Goal: Transaction & Acquisition: Purchase product/service

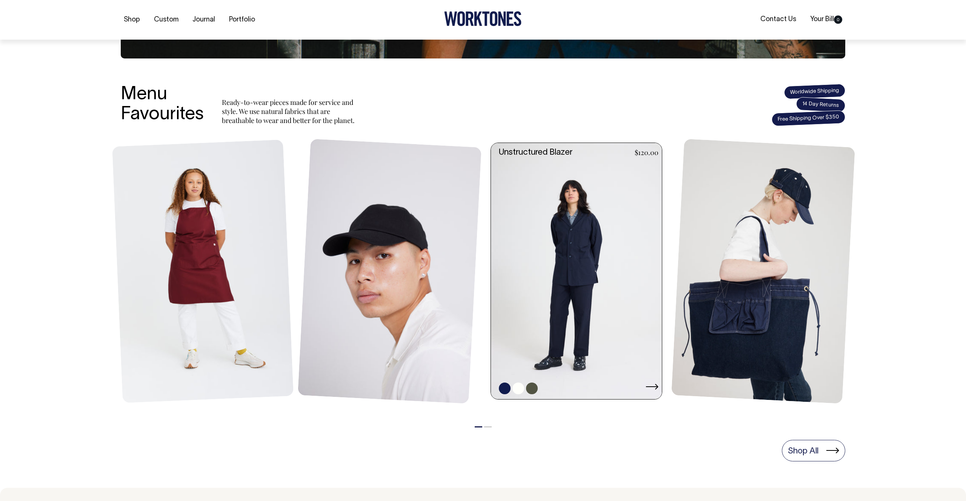
scroll to position [239, 0]
click at [611, 302] on link at bounding box center [578, 271] width 175 height 257
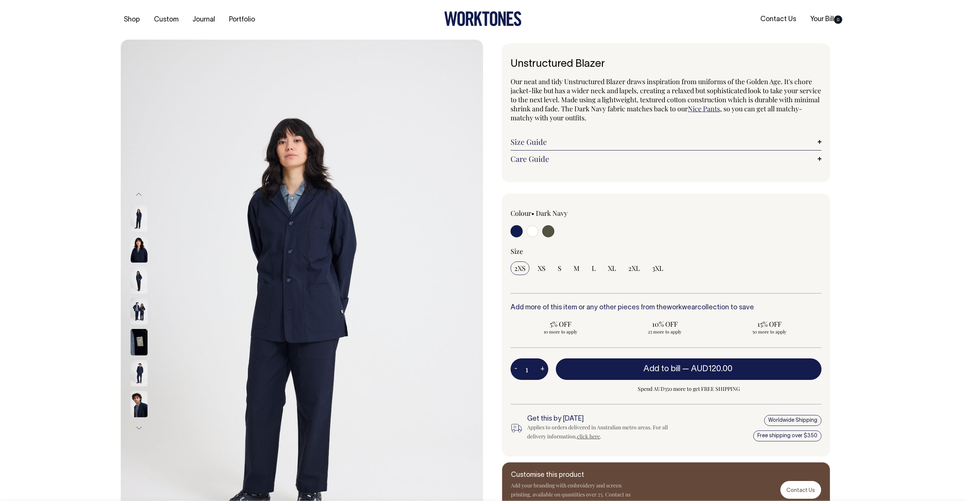
drag, startPoint x: 569, startPoint y: 69, endPoint x: 600, endPoint y: 70, distance: 30.6
click at [600, 70] on div "Unstructured Blazer Our neat and tidy Unstructured Blazer draws inspiration fro…" at bounding box center [666, 112] width 328 height 139
drag, startPoint x: 600, startPoint y: 70, endPoint x: 628, endPoint y: 298, distance: 229.7
click at [600, 70] on div "Unstructured Blazer Our neat and tidy Unstructured Blazer draws inspiration fro…" at bounding box center [666, 112] width 328 height 139
click at [531, 232] on input "radio" at bounding box center [532, 231] width 12 height 12
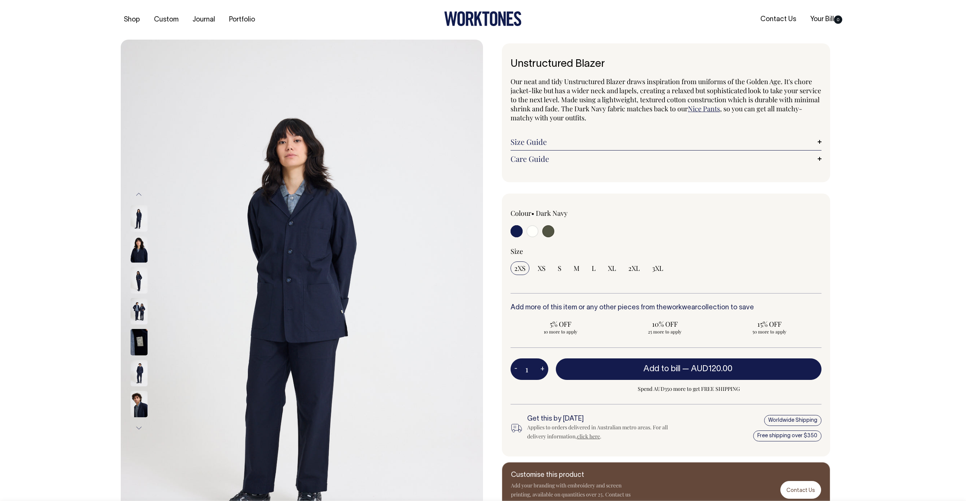
radio input "true"
select select "Off-White"
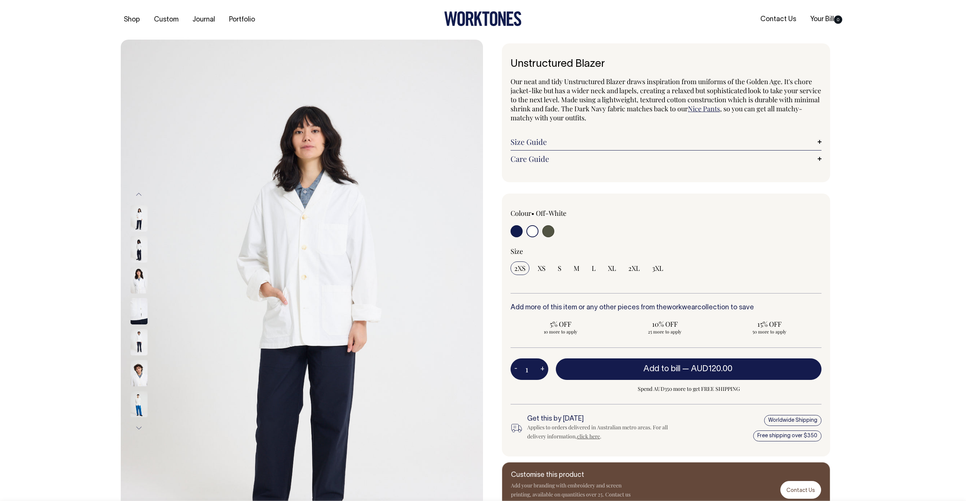
click at [142, 305] on img at bounding box center [139, 311] width 17 height 26
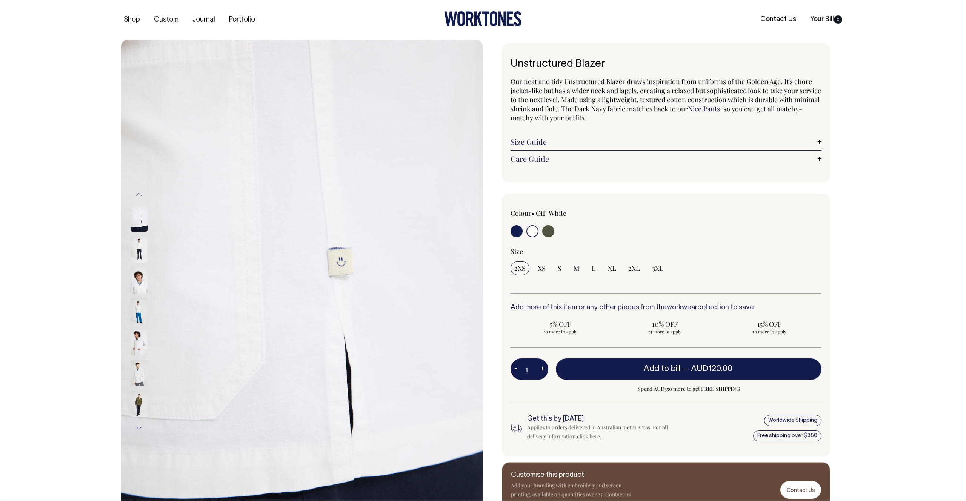
click at [143, 318] on img at bounding box center [139, 311] width 17 height 26
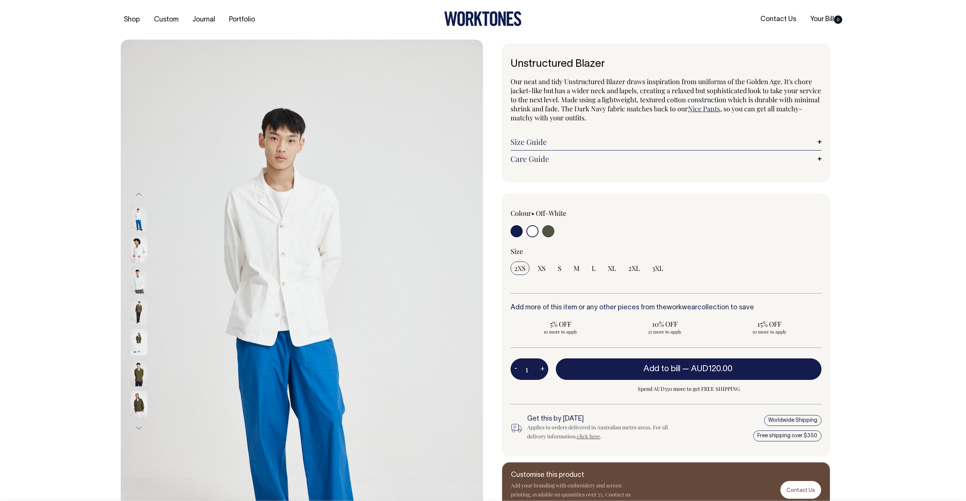
click at [142, 319] on img at bounding box center [139, 311] width 17 height 26
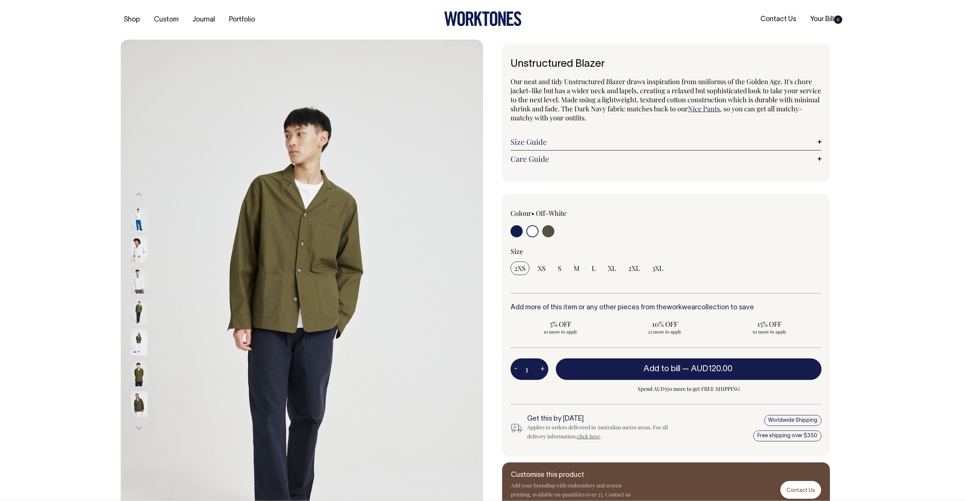
click at [142, 338] on img at bounding box center [139, 342] width 17 height 26
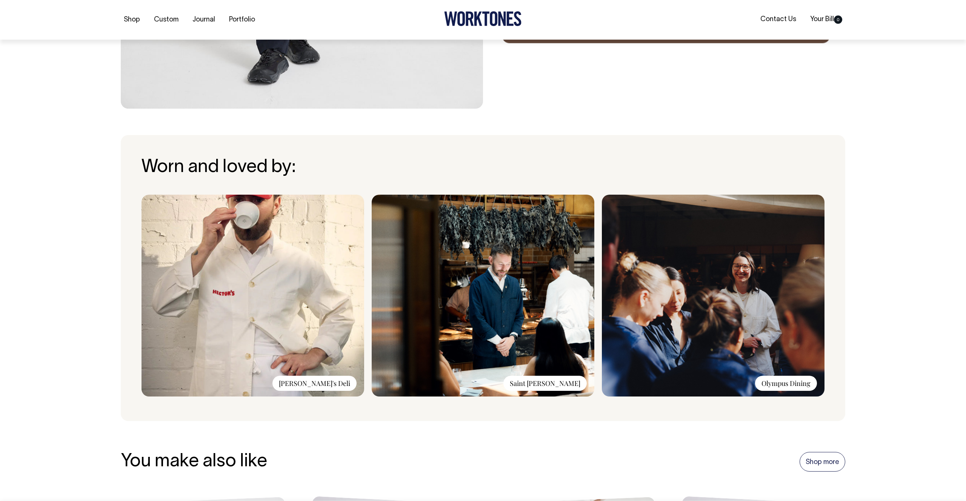
click at [271, 286] on img at bounding box center [253, 296] width 223 height 202
click at [325, 377] on div "Hector's Deli" at bounding box center [314, 382] width 84 height 15
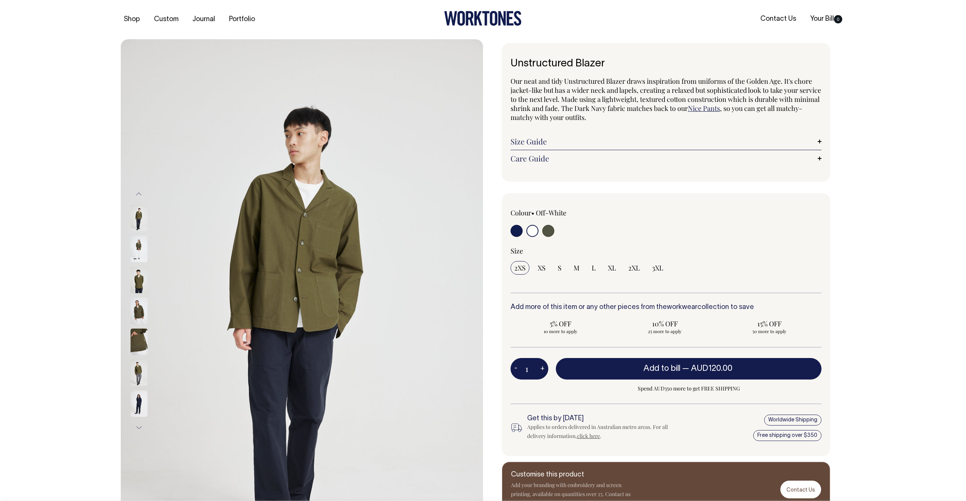
scroll to position [0, 0]
